Goal: Register for event/course

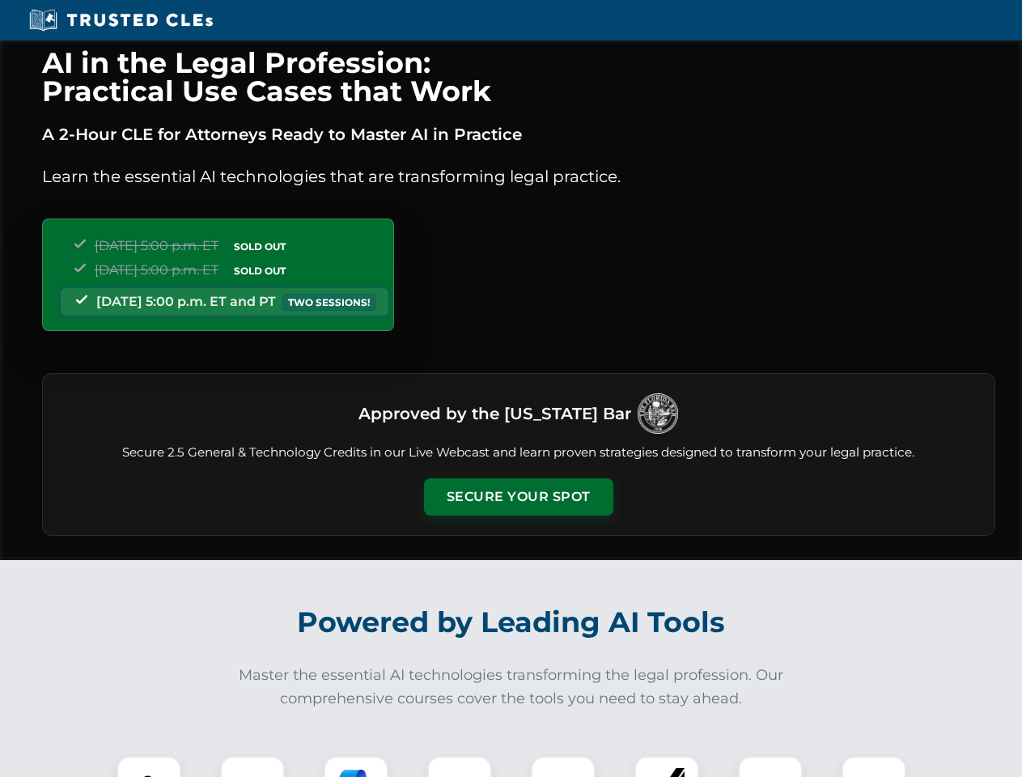
click at [518, 497] on button "Secure Your Spot" at bounding box center [518, 496] width 189 height 37
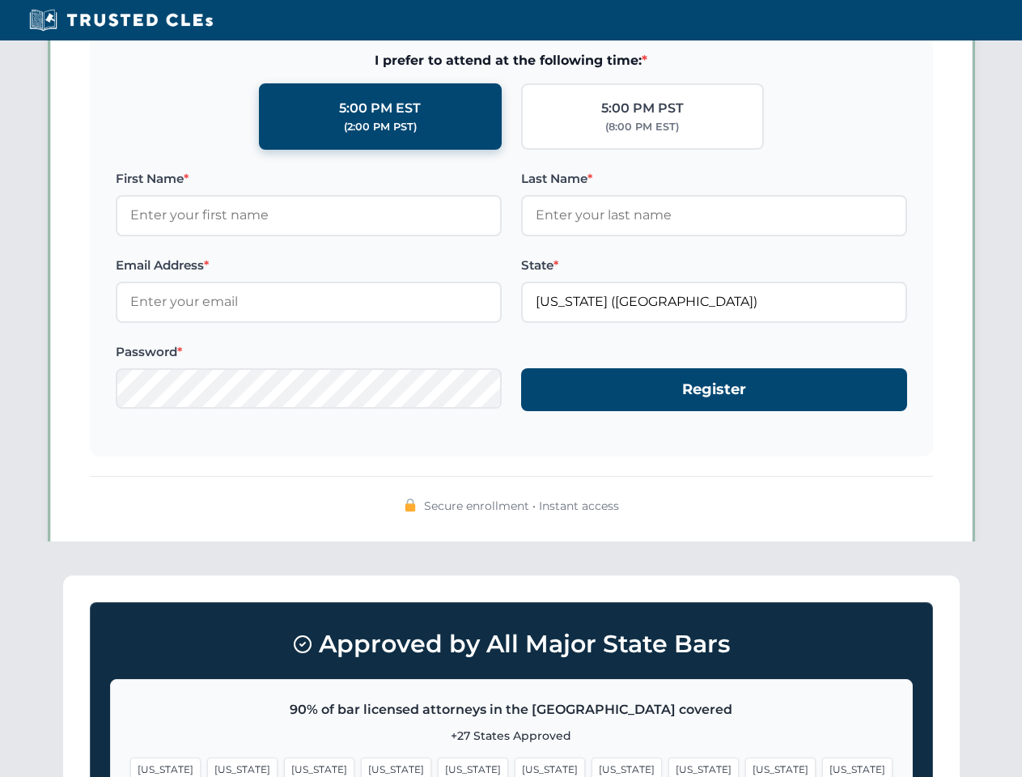
click at [591, 766] on span "[US_STATE]" at bounding box center [626, 768] width 70 height 23
click at [745, 766] on span "[US_STATE]" at bounding box center [780, 768] width 70 height 23
